Goal: Task Accomplishment & Management: Complete application form

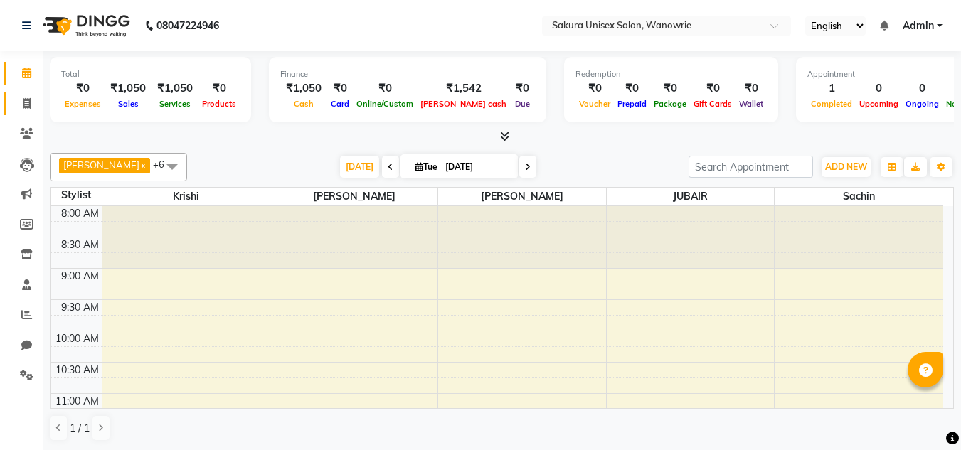
scroll to position [285, 0]
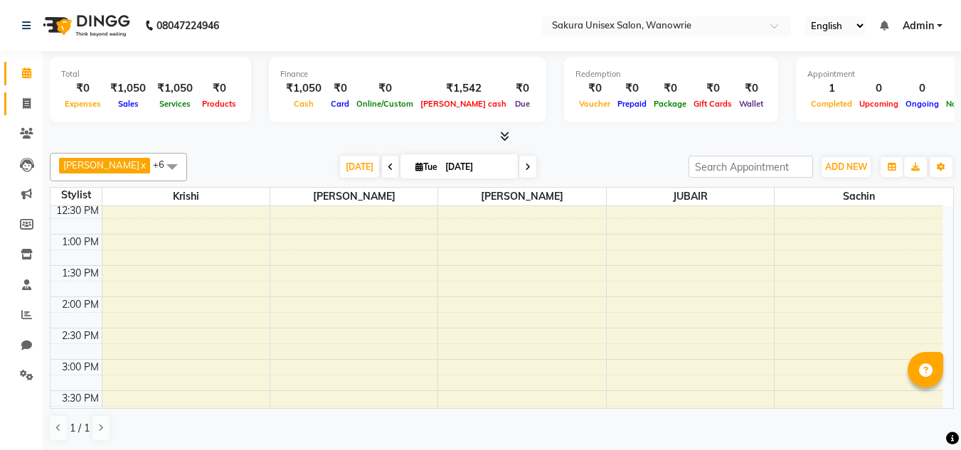
click at [31, 112] on link "Invoice" at bounding box center [21, 103] width 34 height 23
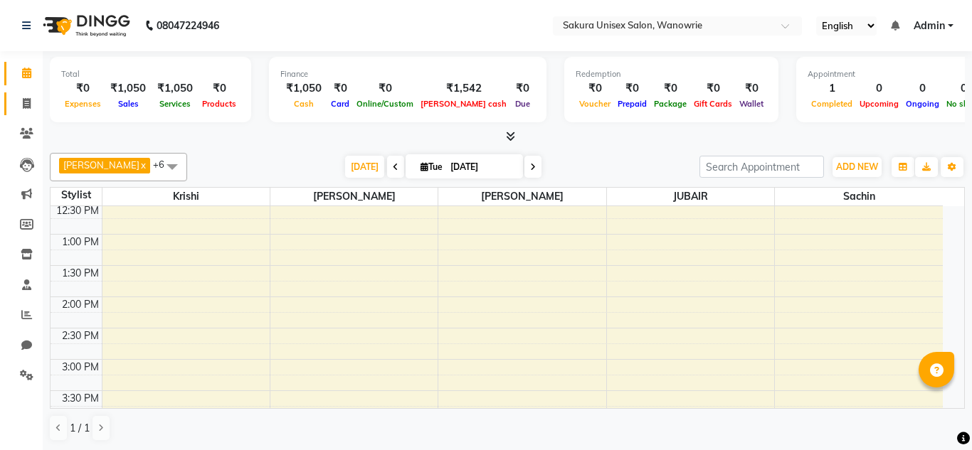
select select "service"
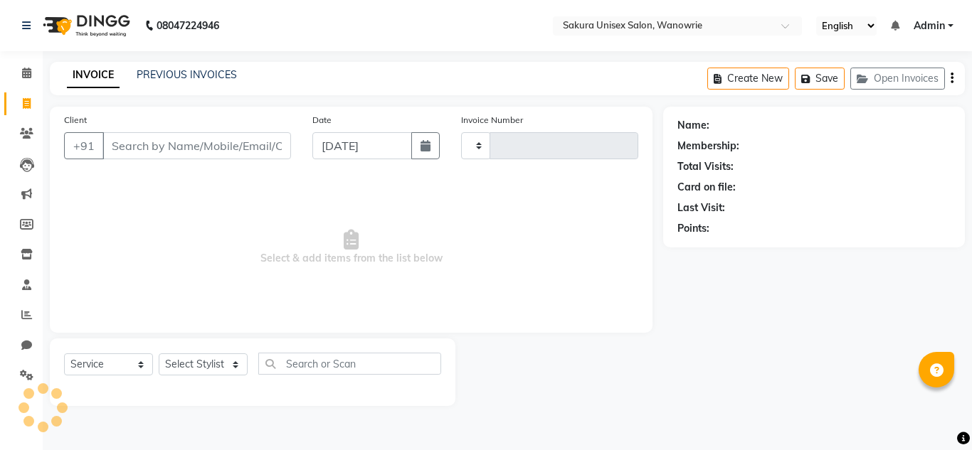
type input "0453"
select select "7662"
click at [161, 137] on input "Client" at bounding box center [196, 145] width 188 height 27
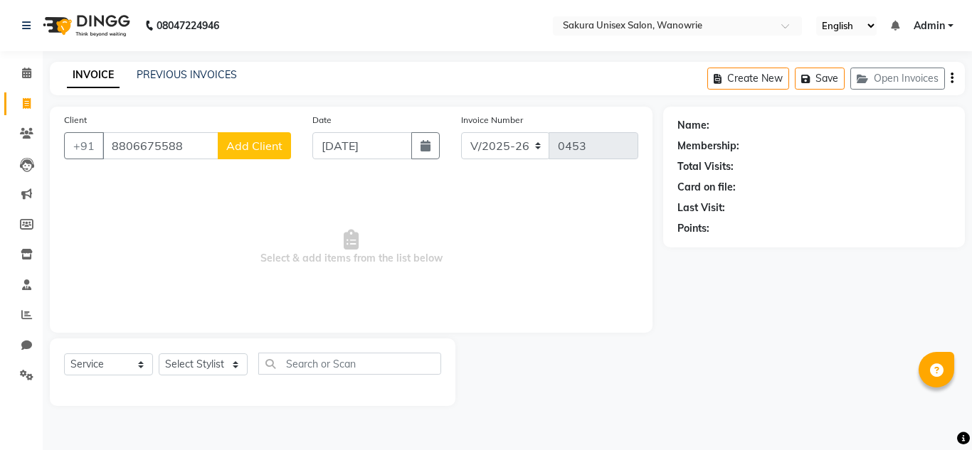
type input "8806675588"
click at [253, 132] on button "Add Client" at bounding box center [254, 145] width 73 height 27
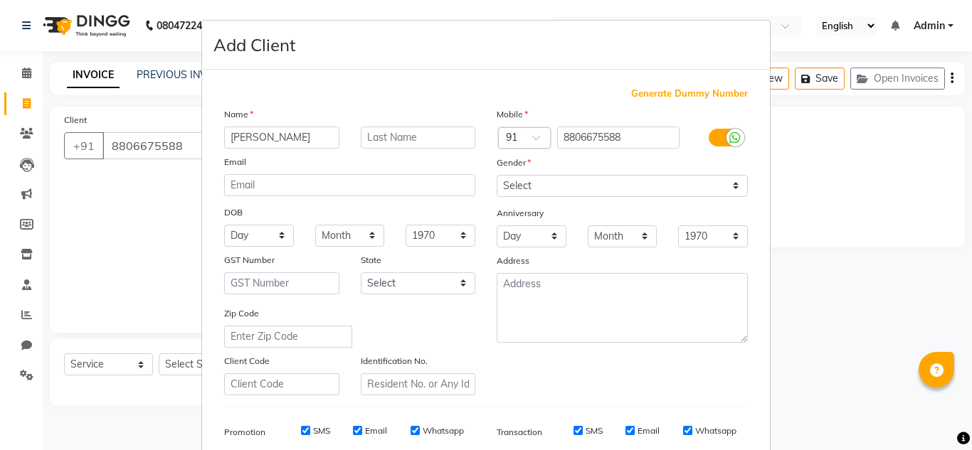
type input "[PERSON_NAME]"
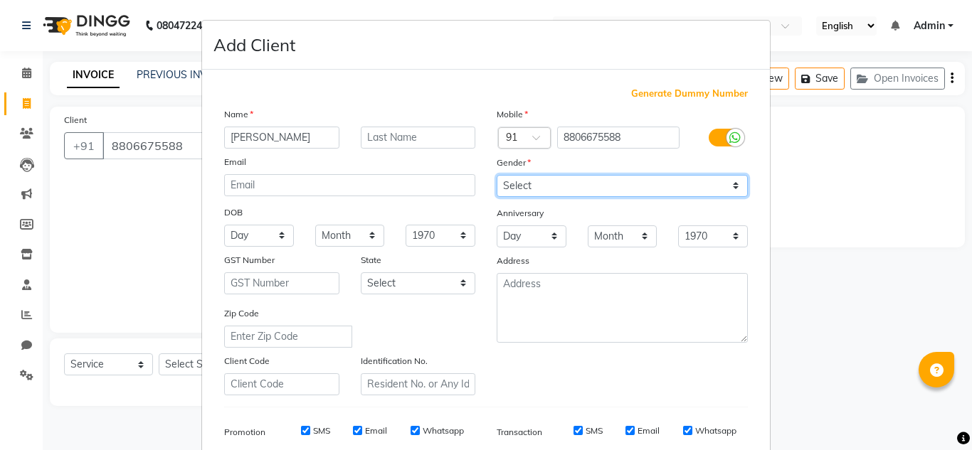
click at [519, 190] on select "Select [DEMOGRAPHIC_DATA] [DEMOGRAPHIC_DATA] Other Prefer Not To Say" at bounding box center [621, 186] width 251 height 22
select select "[DEMOGRAPHIC_DATA]"
click at [496, 175] on select "Select [DEMOGRAPHIC_DATA] [DEMOGRAPHIC_DATA] Other Prefer Not To Say" at bounding box center [621, 186] width 251 height 22
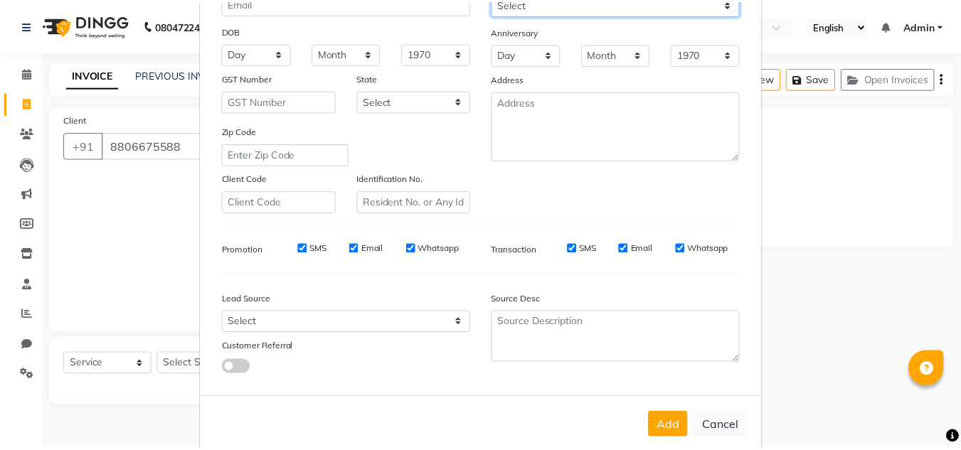
scroll to position [206, 0]
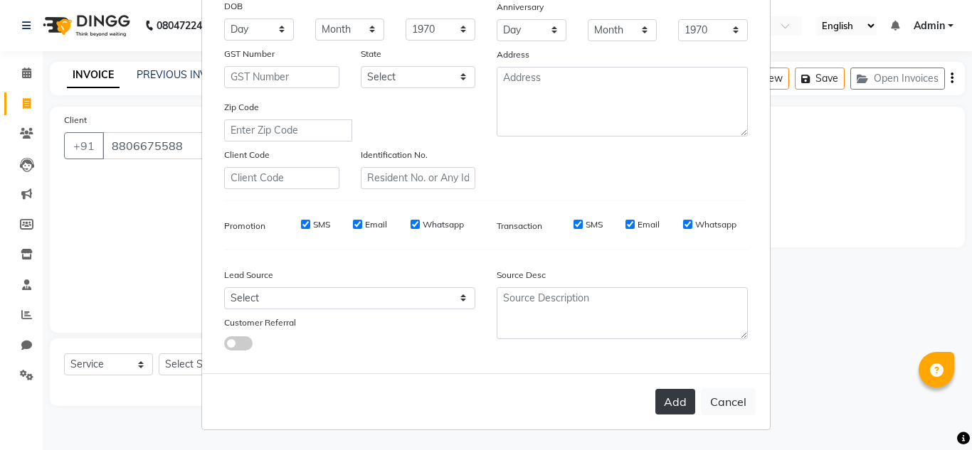
click at [664, 395] on button "Add" at bounding box center [675, 402] width 40 height 26
select select
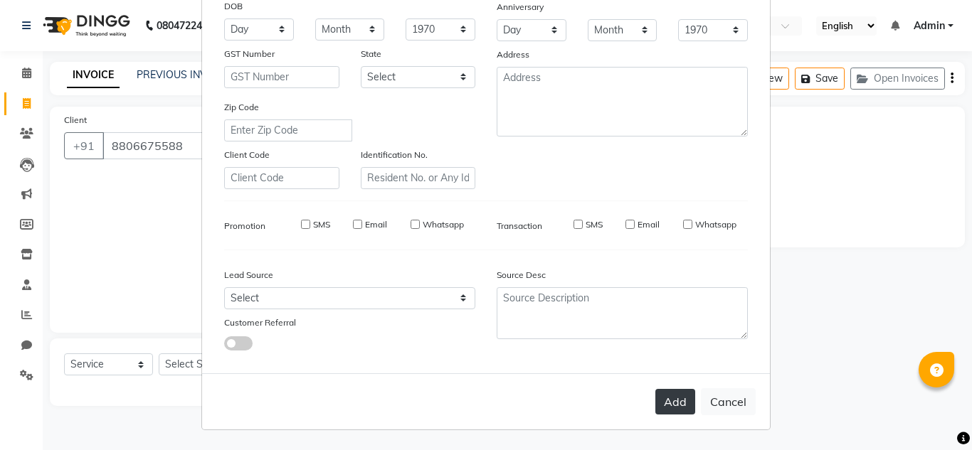
select select
checkbox input "false"
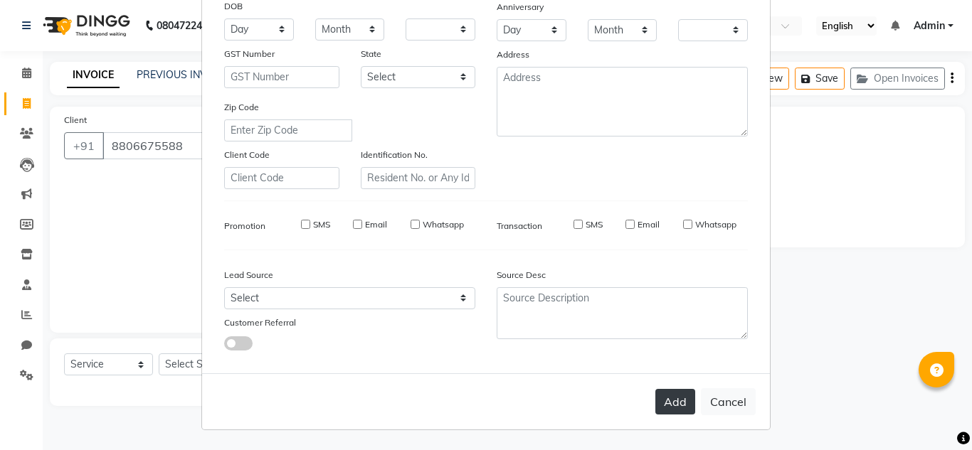
checkbox input "false"
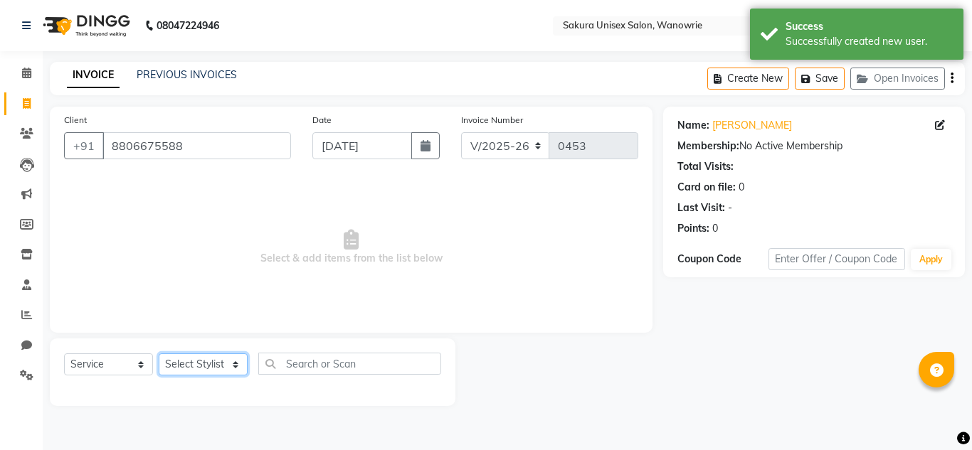
click at [222, 358] on select "Select Stylist [PERSON_NAME] [PERSON_NAME] krishi [PERSON_NAME] sachin" at bounding box center [203, 365] width 89 height 22
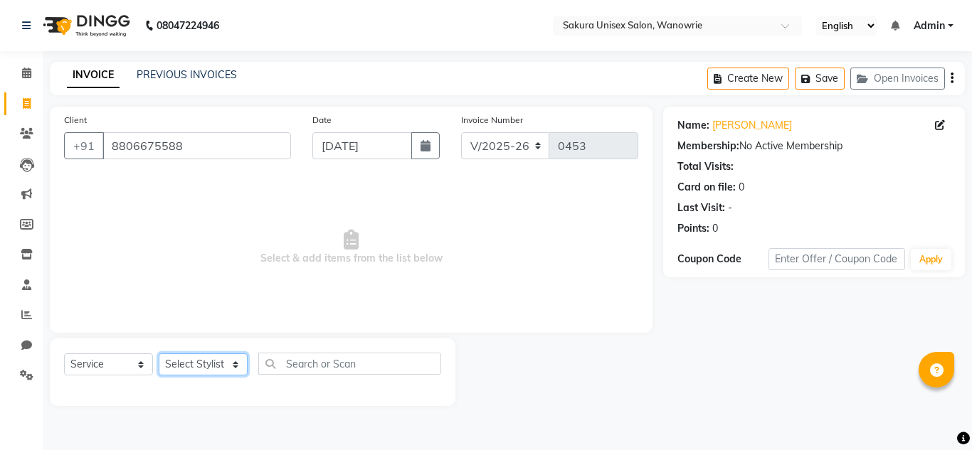
select select "70210"
click at [159, 354] on select "Select Stylist [PERSON_NAME] [PERSON_NAME] krishi [PERSON_NAME] sachin" at bounding box center [203, 365] width 89 height 22
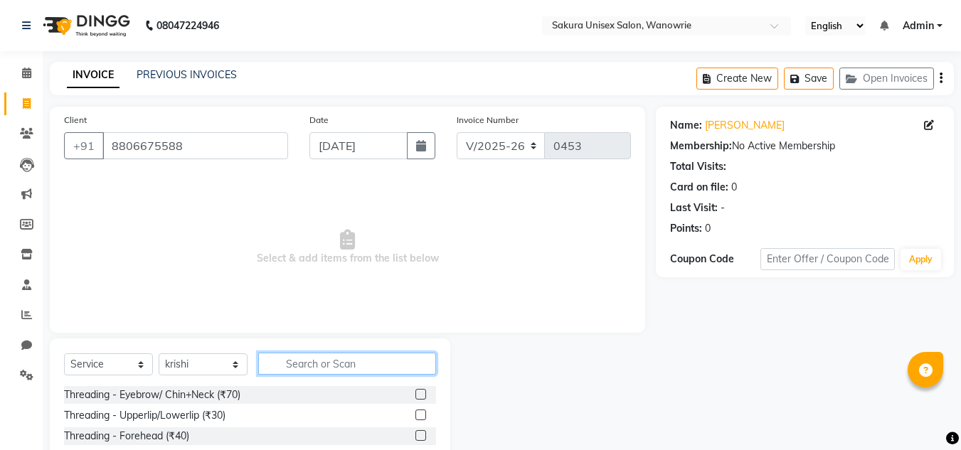
click at [302, 359] on input "text" at bounding box center [347, 364] width 178 height 22
type input "hair cut"
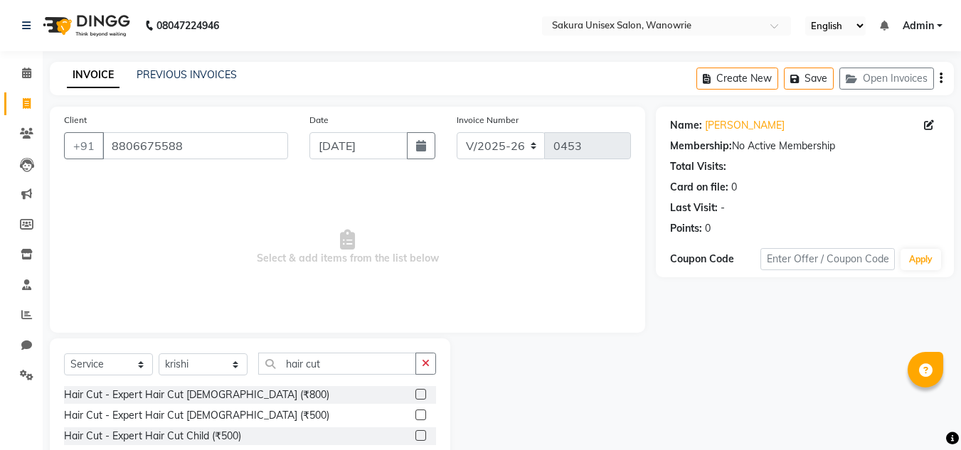
click at [425, 389] on label at bounding box center [420, 394] width 11 height 11
click at [425, 390] on input "checkbox" at bounding box center [419, 394] width 9 height 9
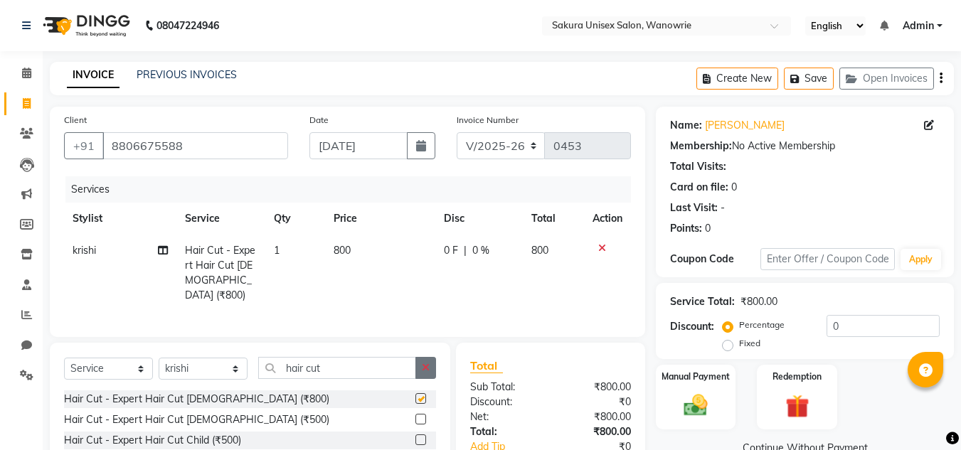
checkbox input "false"
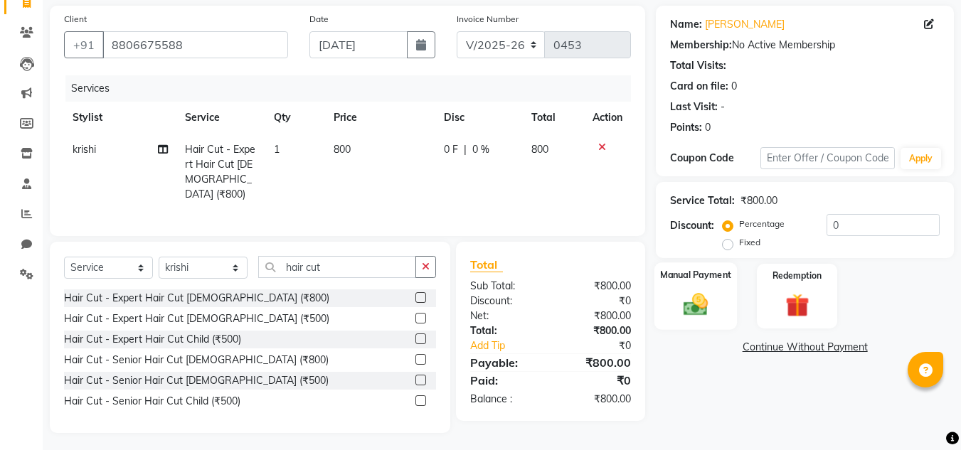
click at [701, 308] on img at bounding box center [696, 304] width 40 height 28
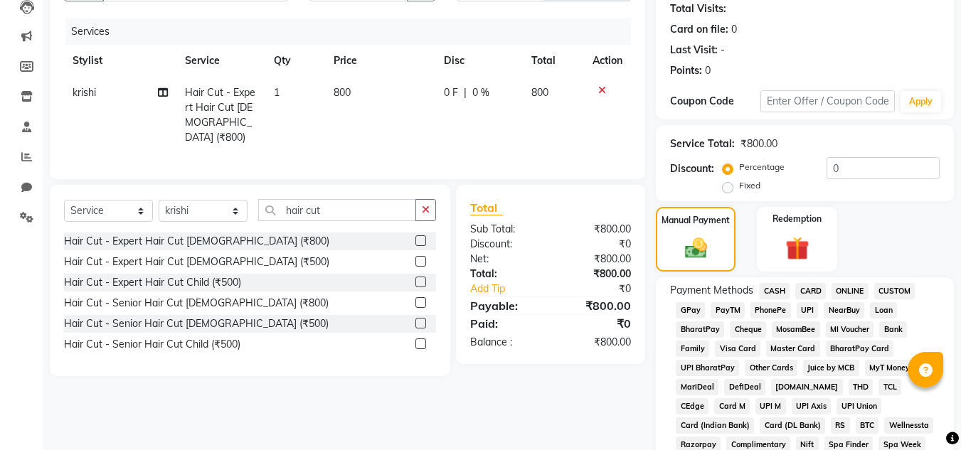
scroll to position [243, 0]
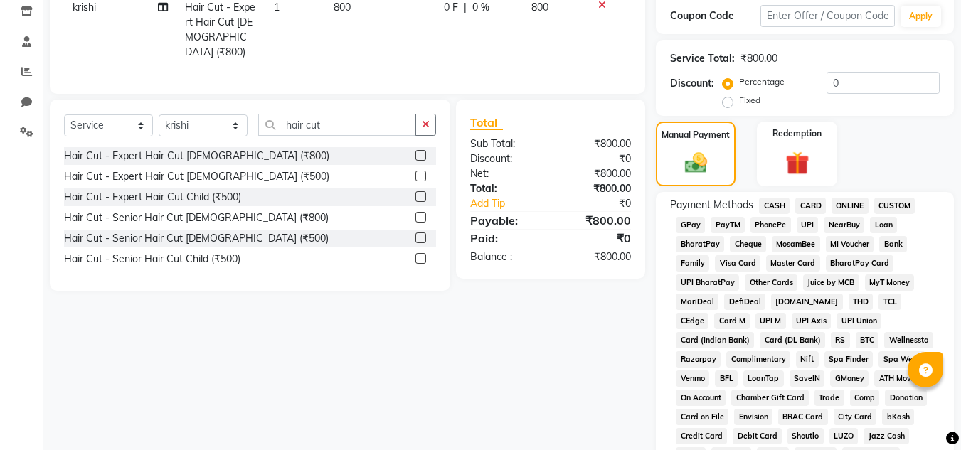
click at [844, 200] on span "ONLINE" at bounding box center [849, 206] width 37 height 16
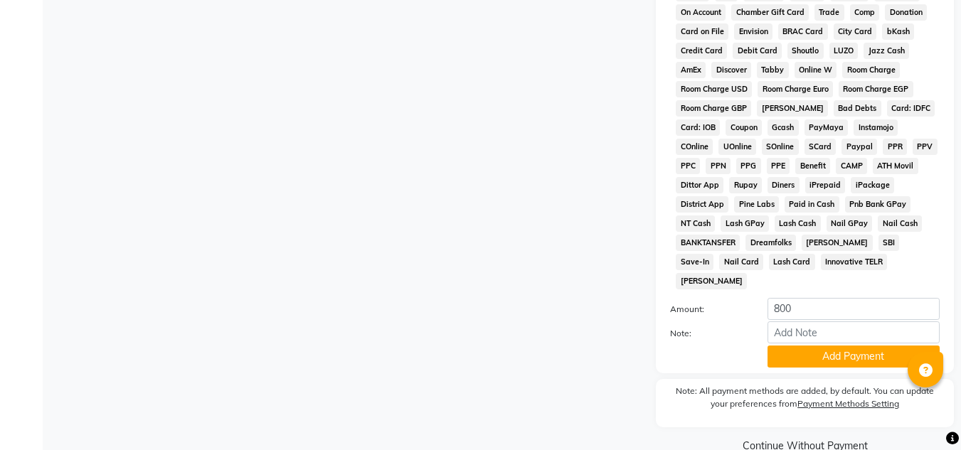
scroll to position [637, 0]
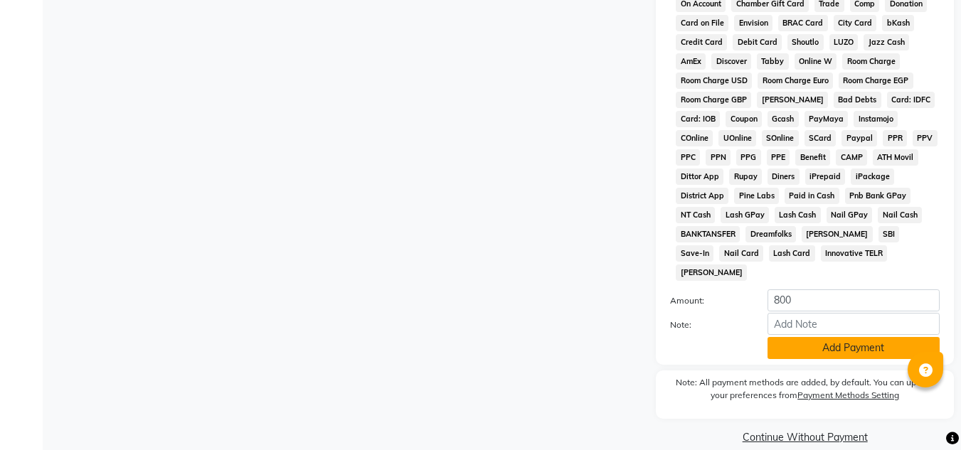
click at [831, 337] on button "Add Payment" at bounding box center [853, 348] width 172 height 22
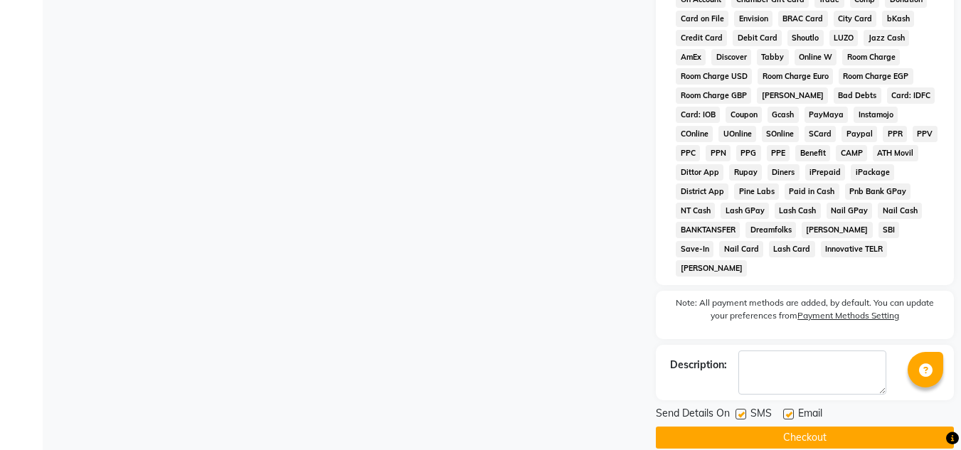
scroll to position [642, 0]
click at [830, 426] on button "Checkout" at bounding box center [805, 437] width 298 height 22
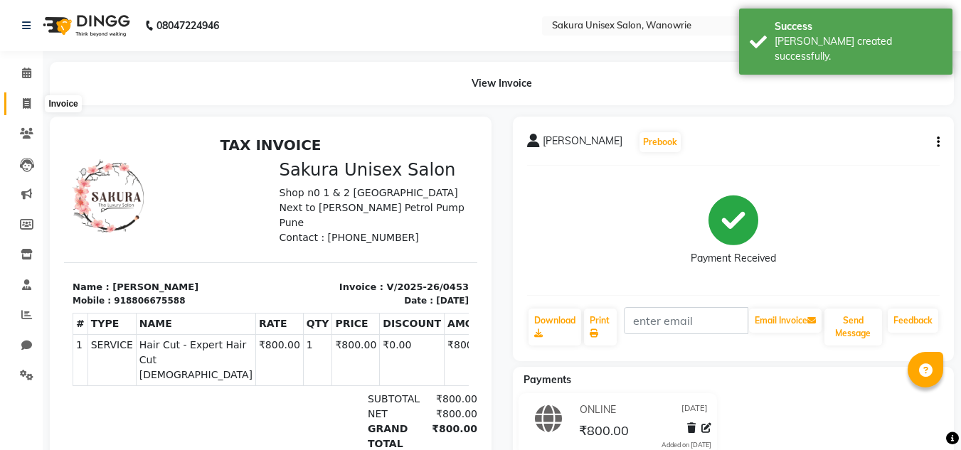
click at [31, 102] on span at bounding box center [26, 104] width 25 height 16
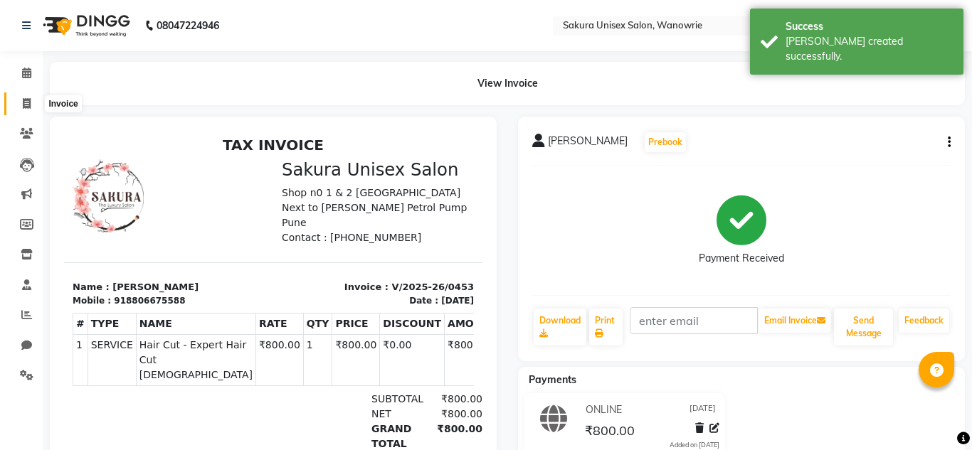
select select "7662"
select select "service"
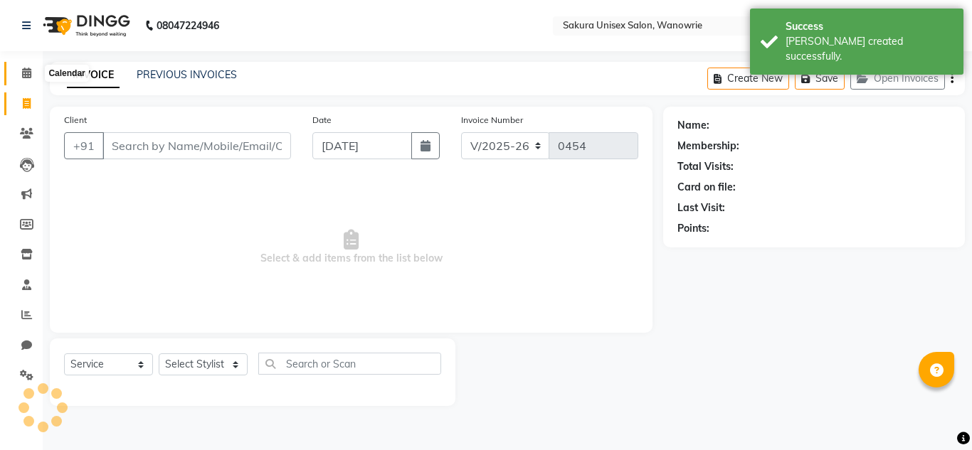
click at [26, 80] on span at bounding box center [26, 73] width 25 height 16
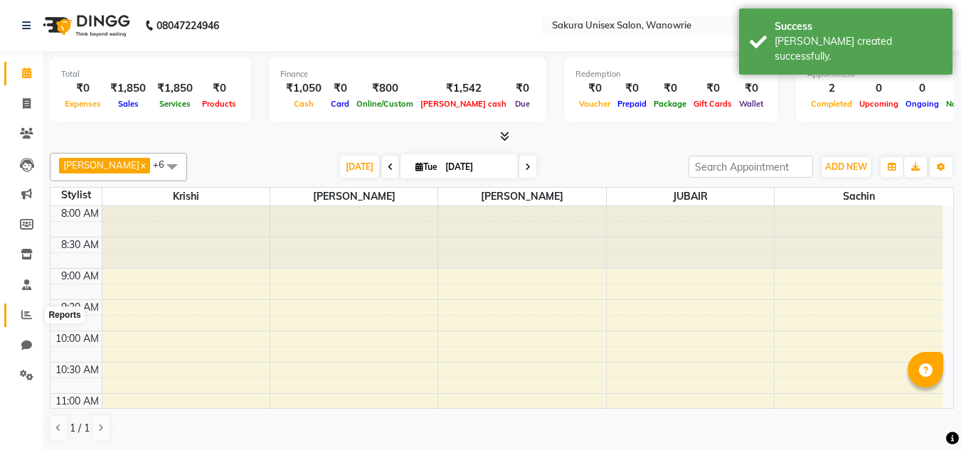
click at [26, 310] on icon at bounding box center [26, 314] width 11 height 11
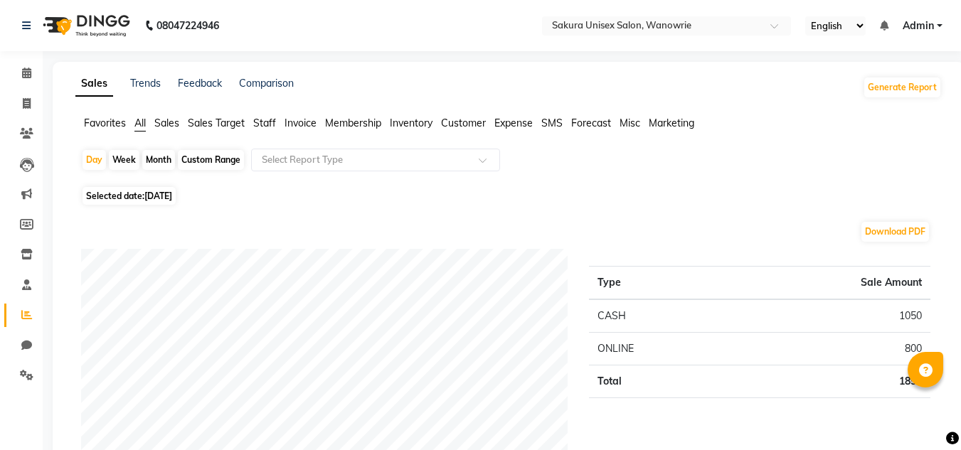
click at [144, 159] on div "Month" at bounding box center [158, 160] width 33 height 20
select select "9"
select select "2025"
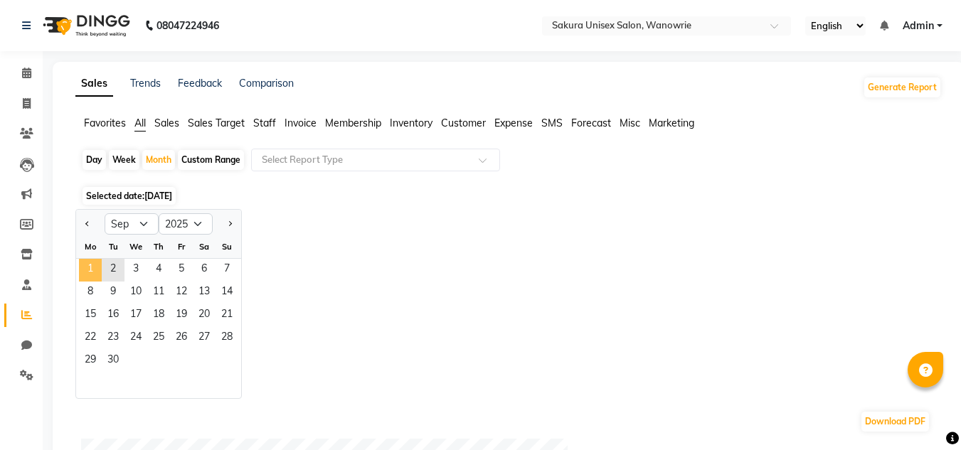
click at [88, 265] on span "1" at bounding box center [90, 270] width 23 height 23
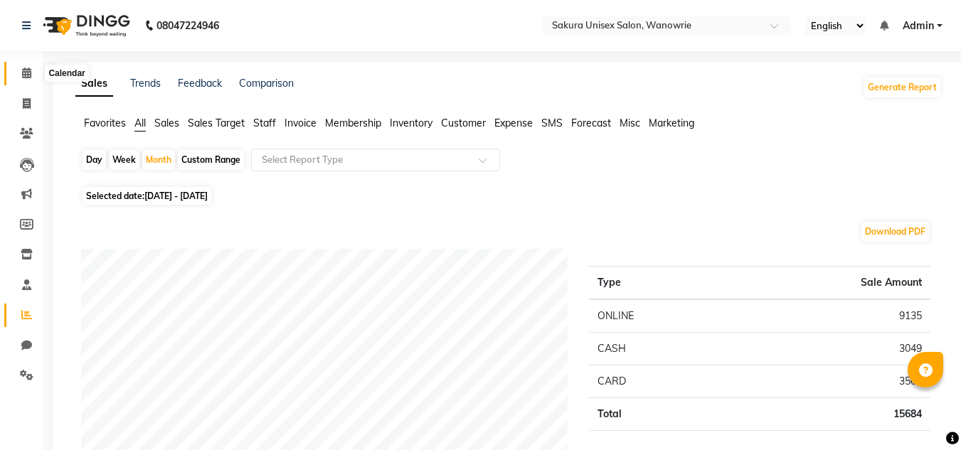
click at [31, 81] on span at bounding box center [26, 73] width 25 height 16
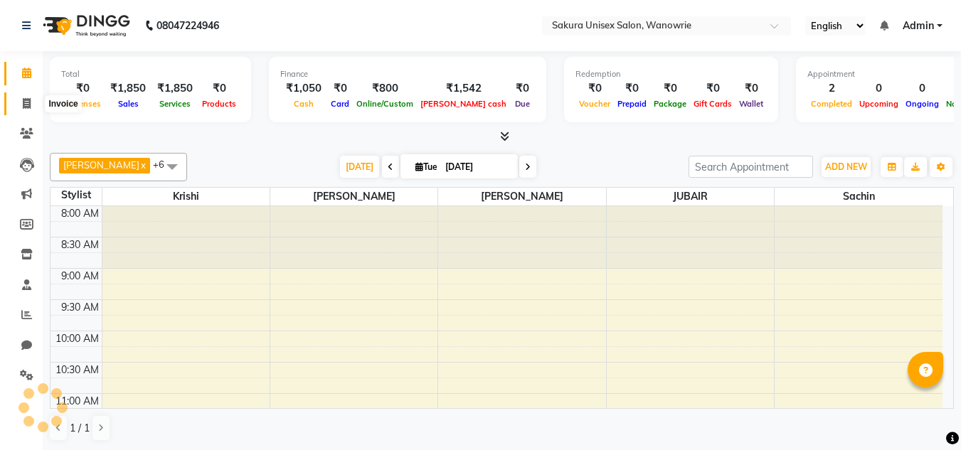
click at [35, 104] on span at bounding box center [26, 104] width 25 height 16
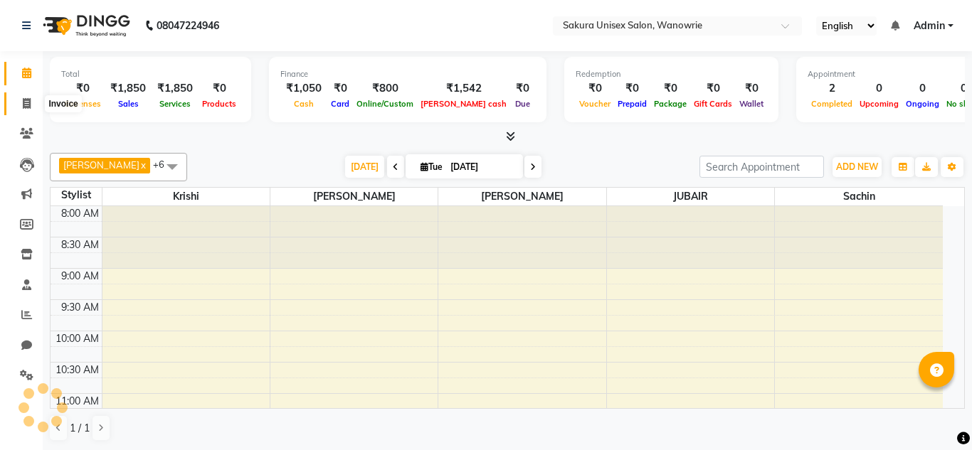
select select "7662"
select select "service"
